Goal: Check status: Check status

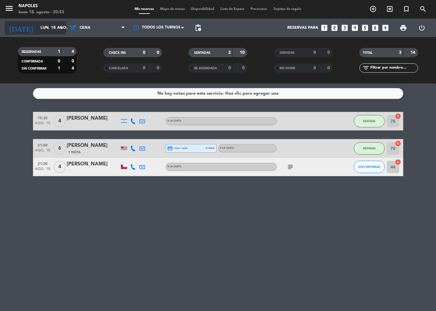
click at [61, 29] on icon "arrow_drop_down" at bounding box center [60, 27] width 7 height 7
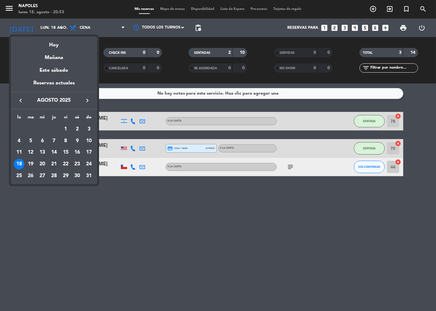
click at [55, 162] on div "21" at bounding box center [54, 164] width 11 height 11
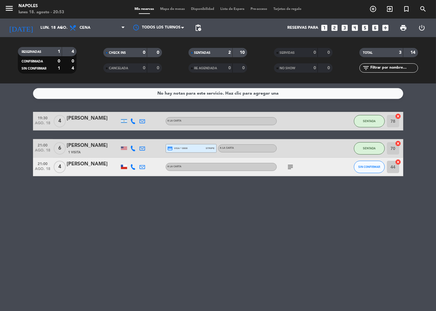
type input "jue. 21 ago."
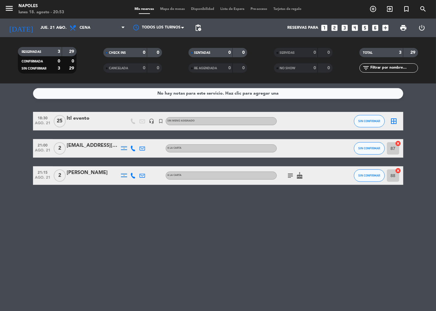
click at [90, 120] on div "Itl evento" at bounding box center [93, 118] width 53 height 8
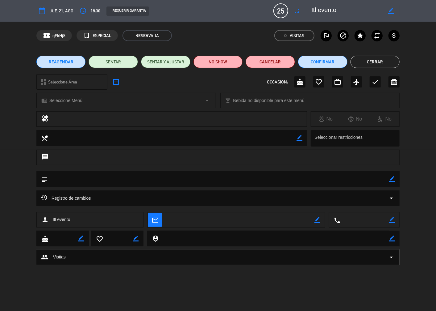
type input "[EMAIL_ADDRESS][DOMAIN_NAME]"
drag, startPoint x: 390, startPoint y: 62, endPoint x: 409, endPoint y: 68, distance: 19.9
click at [391, 63] on button "Cerrar" at bounding box center [375, 62] width 49 height 12
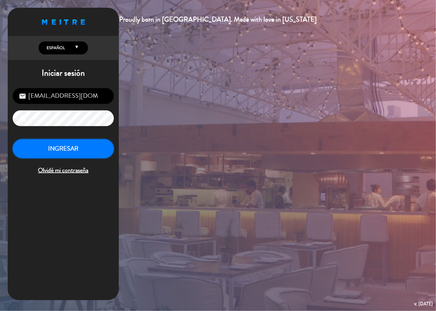
click at [77, 151] on button "INGRESAR" at bounding box center [63, 148] width 101 height 19
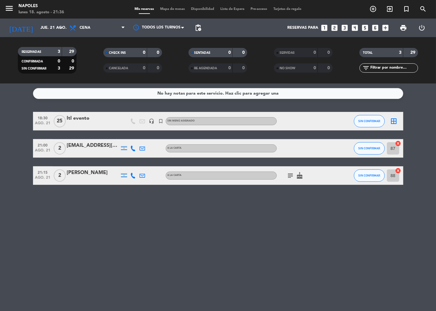
click at [83, 121] on div "Itl evento" at bounding box center [93, 118] width 53 height 8
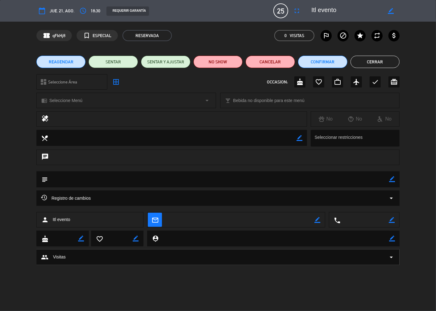
click at [388, 63] on button "Cerrar" at bounding box center [375, 62] width 49 height 12
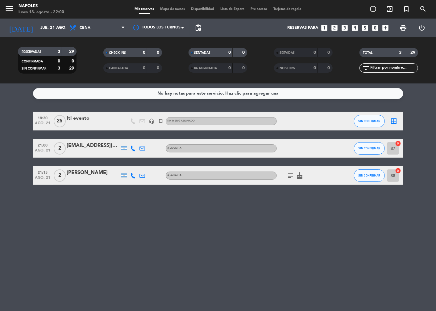
click at [0, 91] on html "close × Napoles × chrome_reader_mode Listado de Reservas account_box Clientes a…" at bounding box center [218, 155] width 436 height 311
